Goal: Information Seeking & Learning: Find specific fact

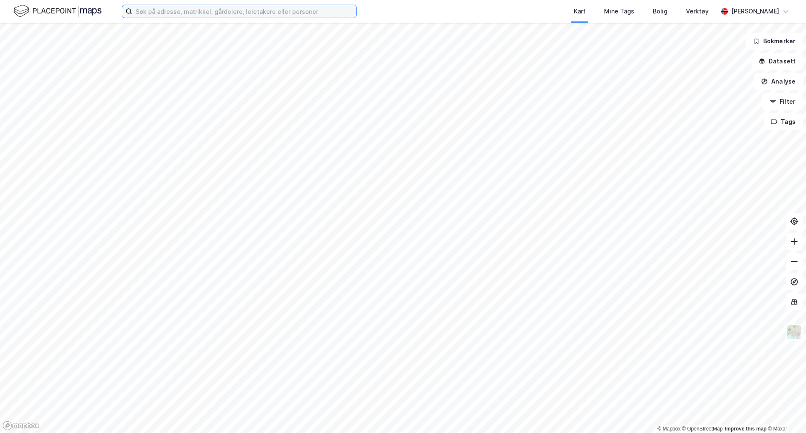
click at [331, 13] on input at bounding box center [244, 11] width 224 height 13
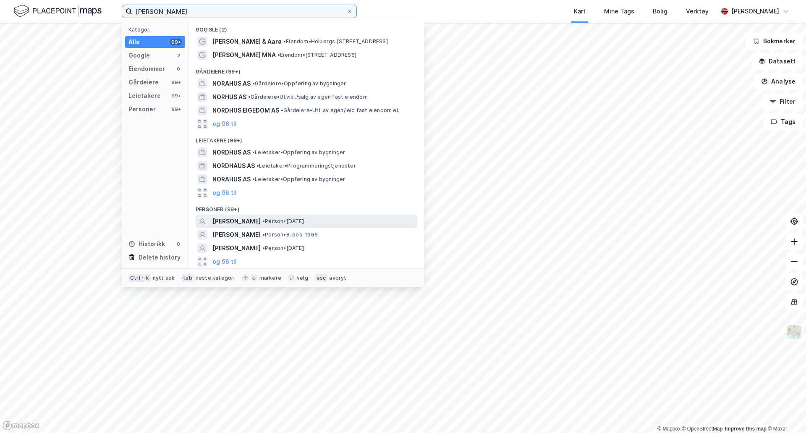
type input "[PERSON_NAME]"
click at [261, 216] on span "[PERSON_NAME]" at bounding box center [236, 221] width 48 height 10
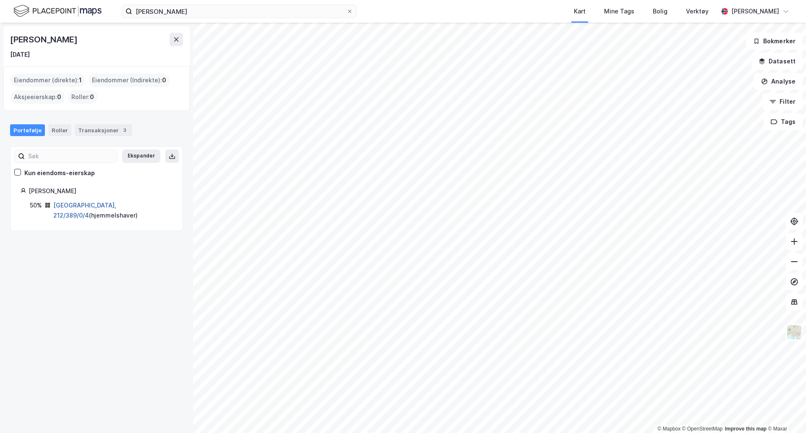
click at [61, 207] on link "[GEOGRAPHIC_DATA], 212/389/0/4" at bounding box center [84, 209] width 63 height 17
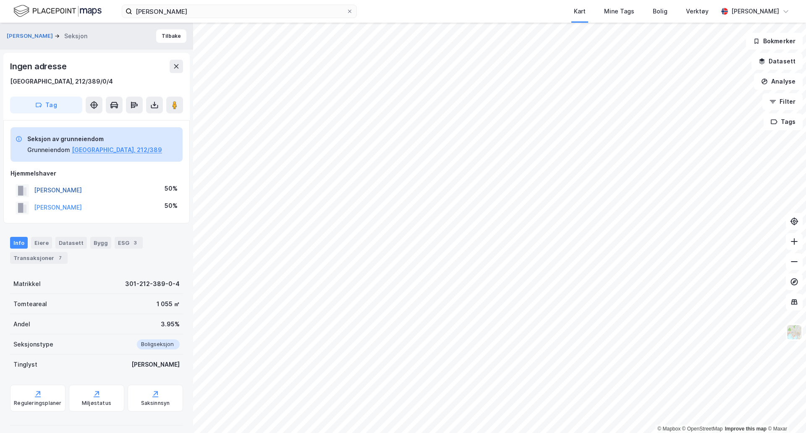
click at [0, 0] on button "[PERSON_NAME]" at bounding box center [0, 0] width 0 height 0
